Goal: Transaction & Acquisition: Purchase product/service

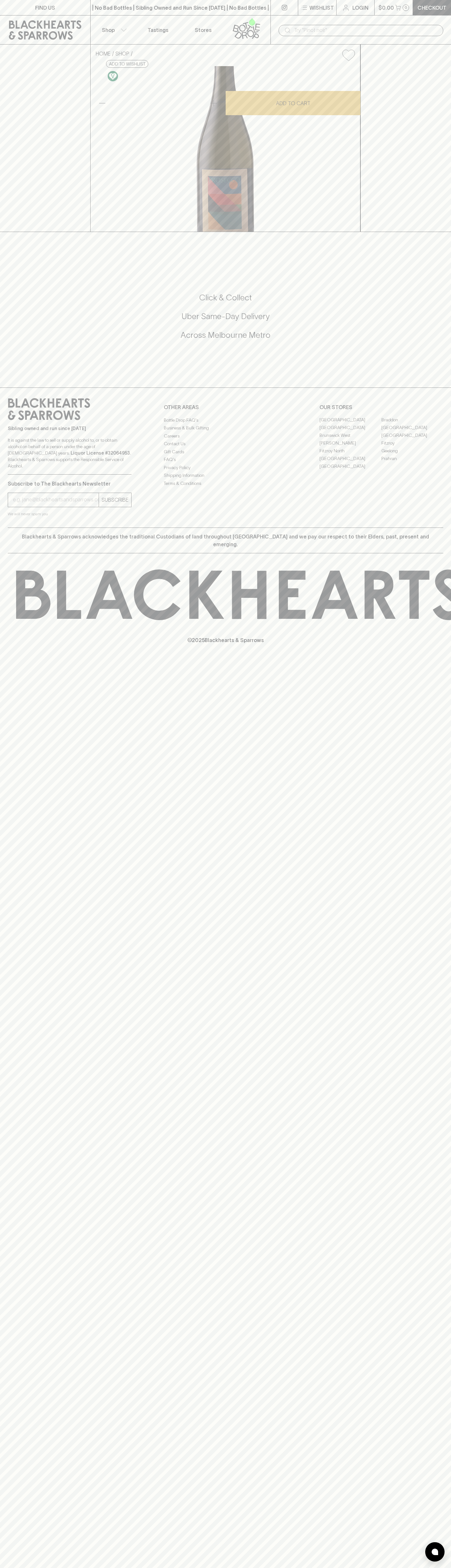
click at [366, 28] on input "text" at bounding box center [366, 31] width 144 height 10
click at [441, 110] on div "HOME SHOP Vino Aperto Prosecco [GEOGRAPHIC_DATA] 2024 $22.00 Add to wishlist 10…" at bounding box center [225, 138] width 451 height 187
click at [246, 1567] on html "FIND US | No Bad Bottles | Sibling Owned and Run Since [DATE] | No Bad Bottles …" at bounding box center [225, 784] width 451 height 1568
click at [22, 847] on div "FIND US | No Bad Bottles | Sibling Owned and Run Since [DATE] | No Bad Bottles …" at bounding box center [225, 784] width 451 height 1568
